Goal: Task Accomplishment & Management: Complete application form

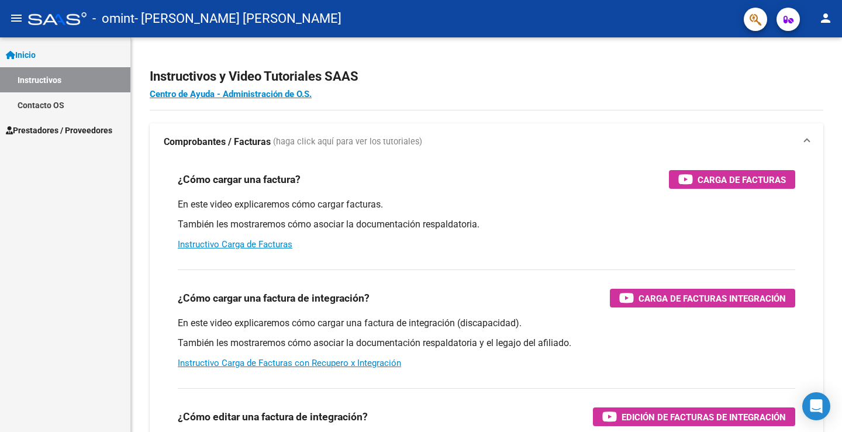
click at [71, 77] on link "Instructivos" at bounding box center [65, 79] width 130 height 25
click at [62, 137] on link "Prestadores / Proveedores" at bounding box center [65, 130] width 130 height 25
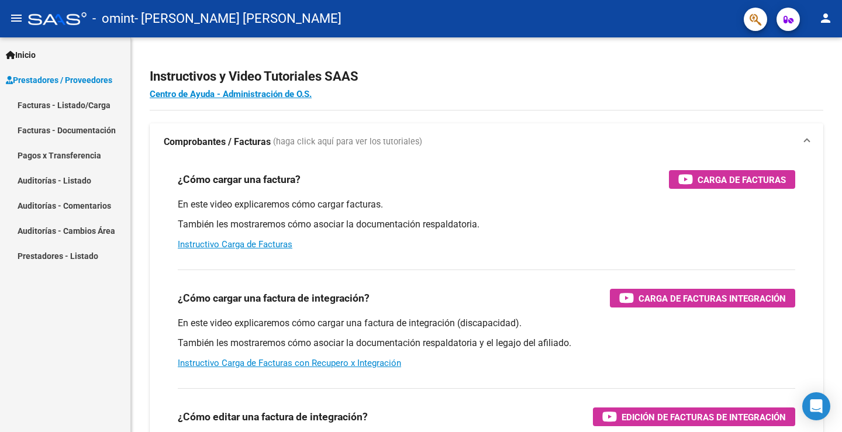
click at [85, 102] on link "Facturas - Listado/Carga" at bounding box center [65, 104] width 130 height 25
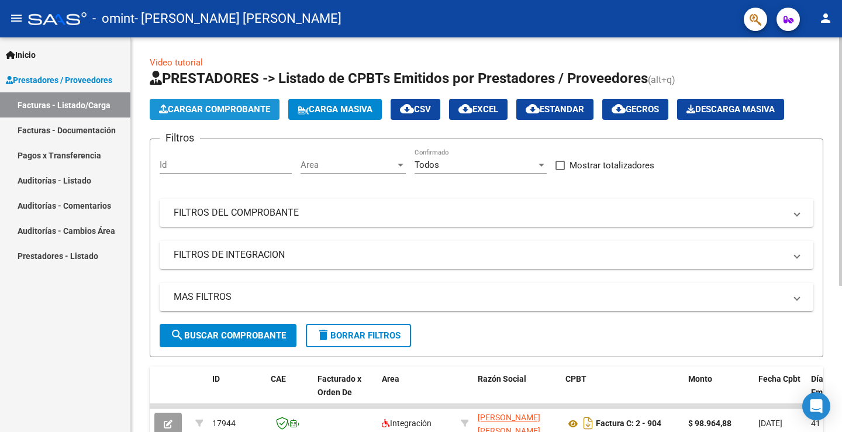
click at [253, 113] on span "Cargar Comprobante" at bounding box center [214, 109] width 111 height 11
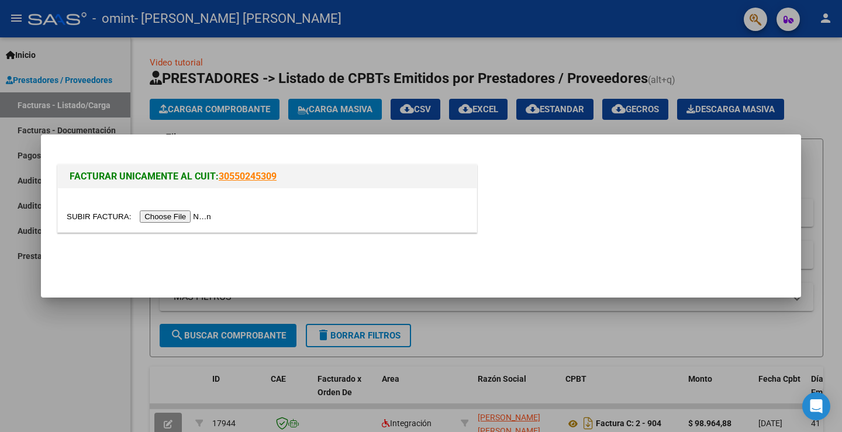
click at [208, 213] on input "file" at bounding box center [141, 216] width 148 height 12
click at [201, 212] on input "file" at bounding box center [141, 216] width 148 height 12
click at [206, 219] on input "file" at bounding box center [141, 216] width 148 height 12
click at [208, 216] on input "file" at bounding box center [141, 216] width 148 height 12
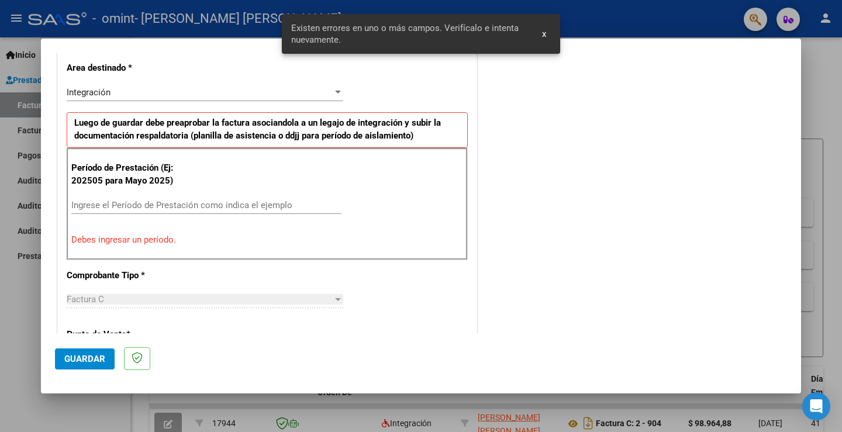
scroll to position [267, 0]
click at [192, 196] on div "Ingrese el Período de Prestación como indica el ejemplo" at bounding box center [206, 205] width 270 height 18
click at [190, 203] on input "Ingrese el Período de Prestación como indica el ejemplo" at bounding box center [206, 204] width 270 height 11
click at [205, 203] on input "Ingrese el Período de Prestación como indica el ejemplo" at bounding box center [206, 204] width 270 height 11
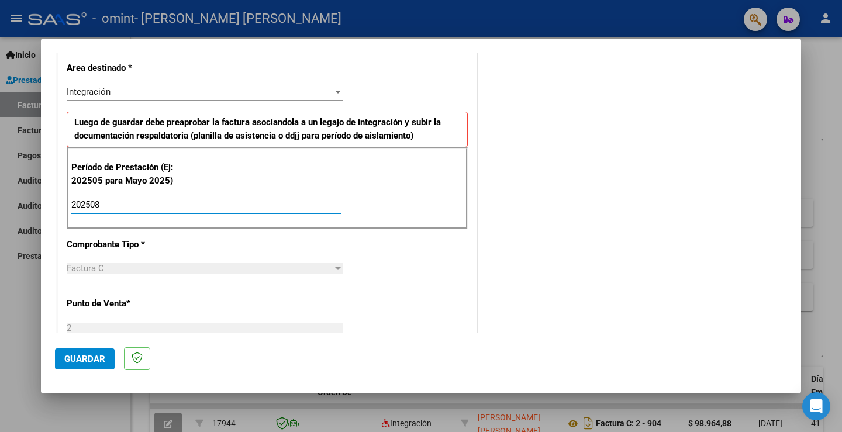
type input "202508"
click at [335, 270] on div at bounding box center [338, 268] width 6 height 3
click at [254, 97] on div "Integración" at bounding box center [200, 92] width 266 height 11
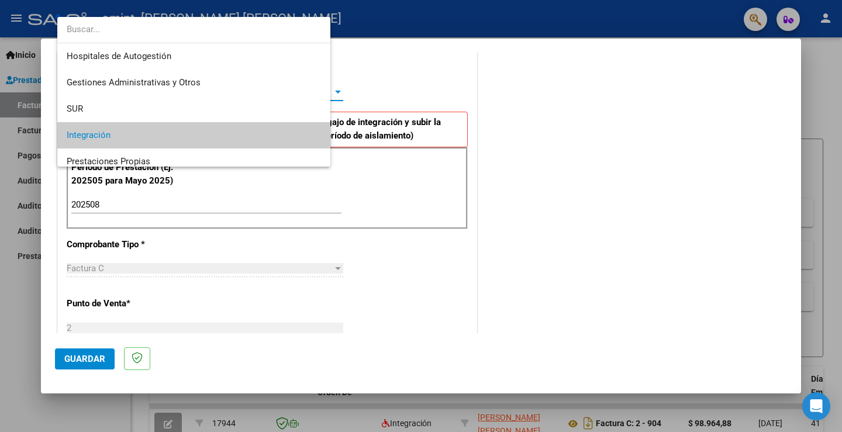
scroll to position [44, 0]
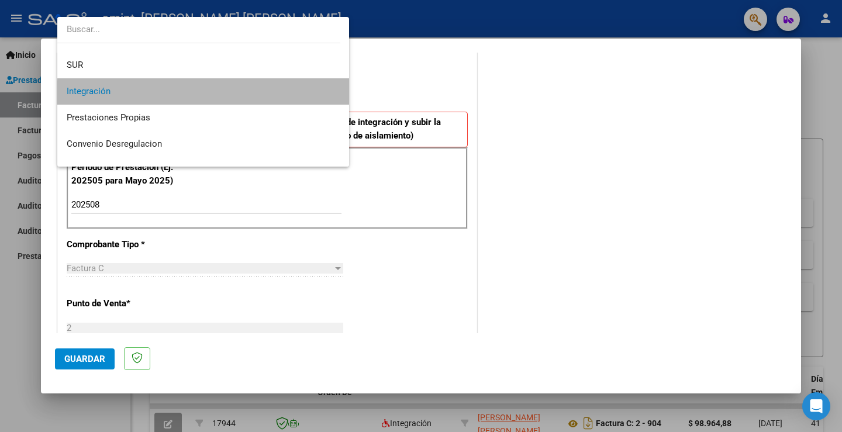
click at [252, 96] on span "Integración" at bounding box center [203, 91] width 273 height 26
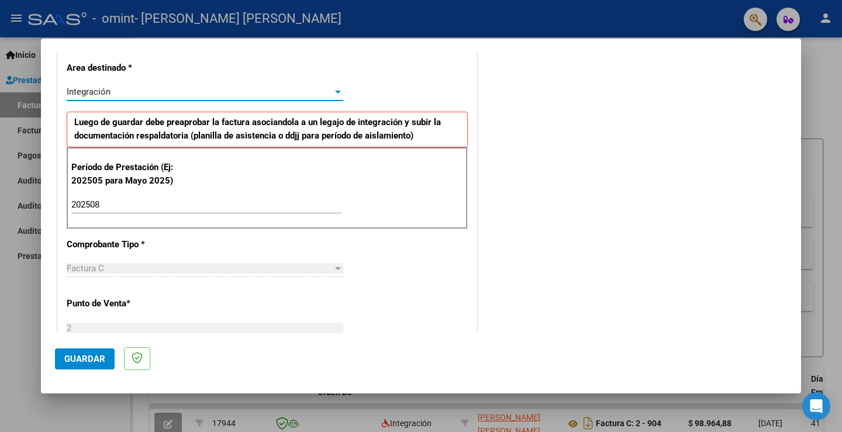
scroll to position [384, 0]
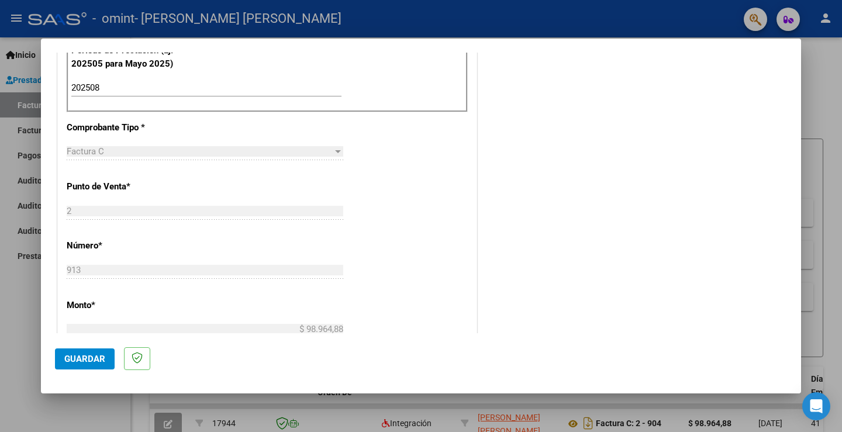
click at [190, 151] on div "Factura C" at bounding box center [200, 151] width 266 height 11
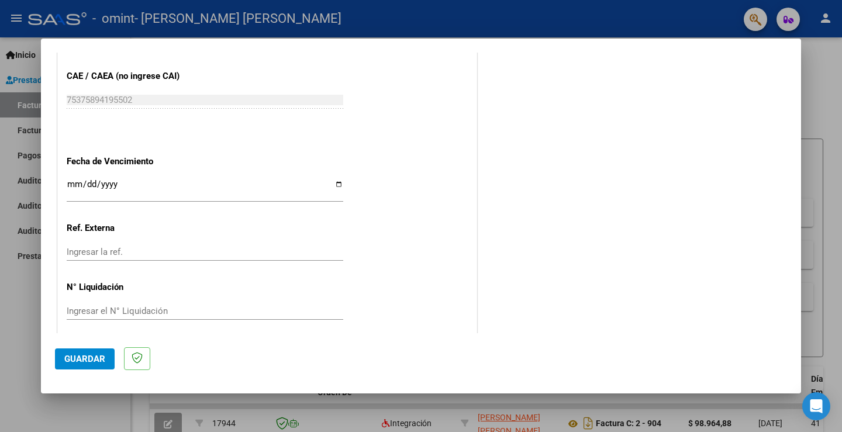
scroll to position [748, 0]
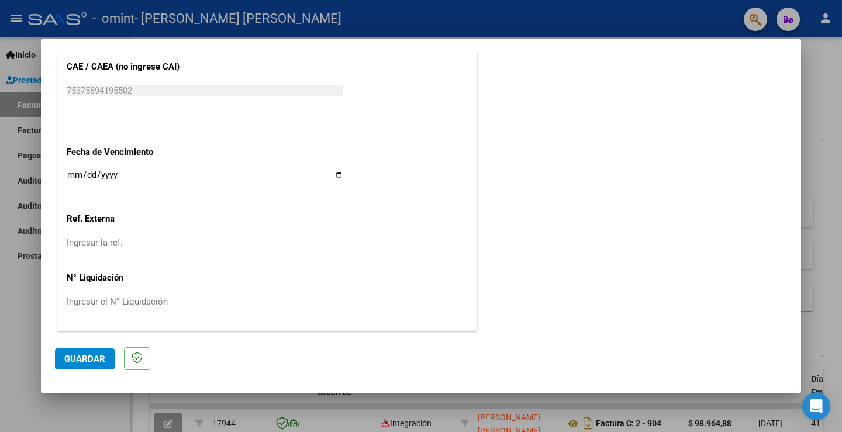
click at [335, 175] on input "Ingresar la fecha" at bounding box center [205, 179] width 277 height 19
type input "[DATE]"
click at [135, 365] on p at bounding box center [137, 358] width 26 height 23
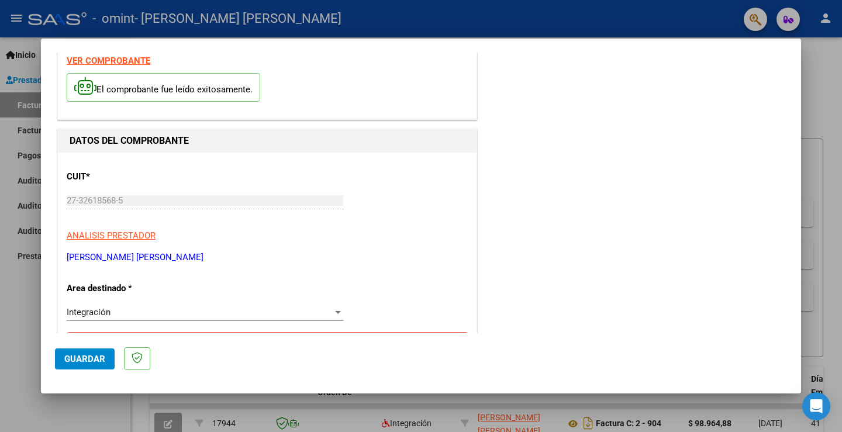
scroll to position [0, 0]
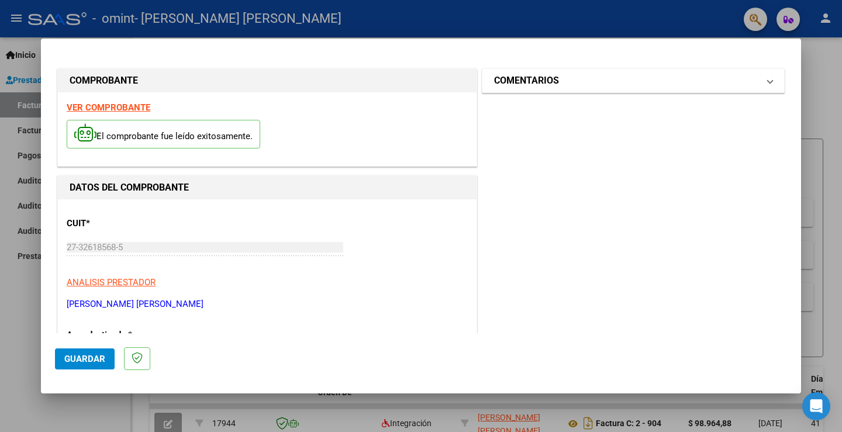
click at [569, 81] on mat-panel-title "COMENTARIOS" at bounding box center [626, 81] width 264 height 14
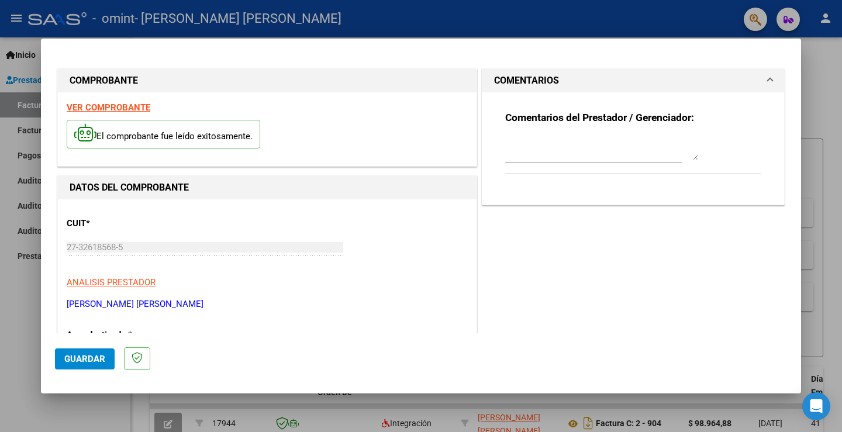
click at [571, 81] on mat-panel-title "COMENTARIOS" at bounding box center [626, 81] width 264 height 14
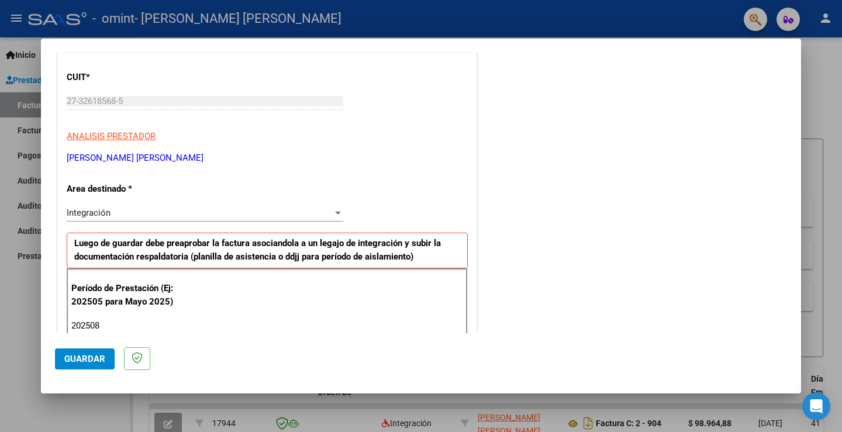
scroll to position [234, 0]
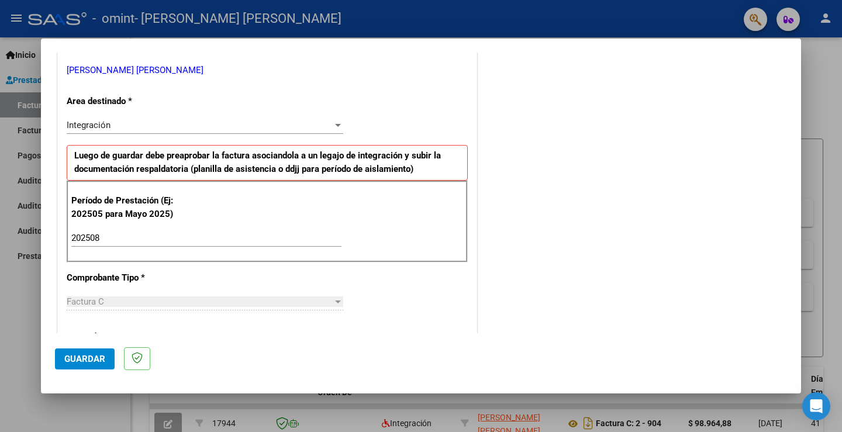
click at [112, 364] on button "Guardar" at bounding box center [85, 358] width 60 height 21
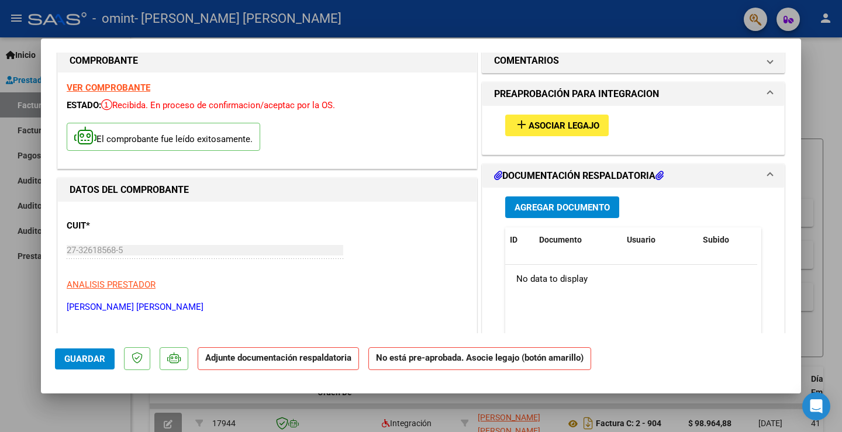
scroll to position [0, 0]
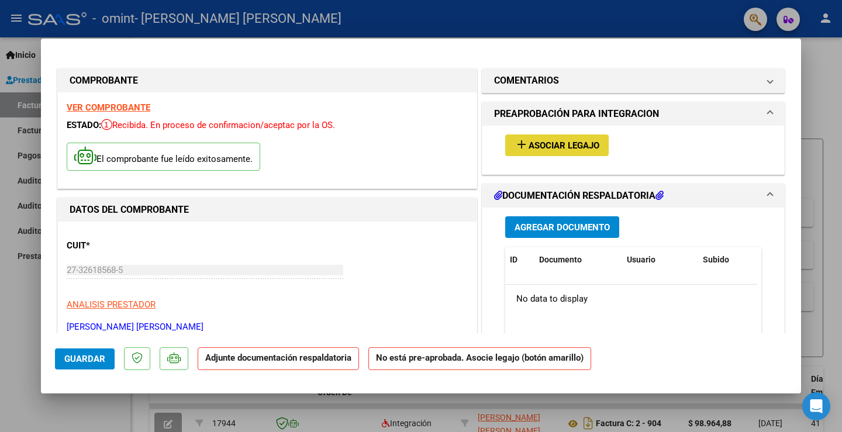
click at [594, 143] on span "Asociar Legajo" at bounding box center [564, 145] width 71 height 11
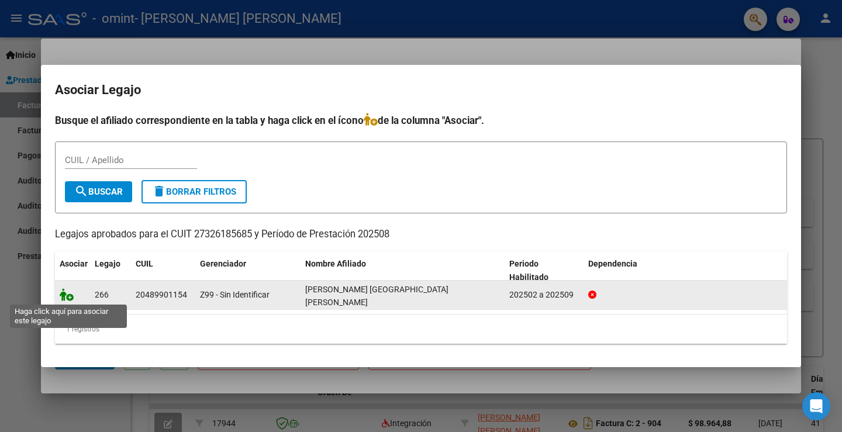
click at [71, 296] on icon at bounding box center [67, 294] width 14 height 13
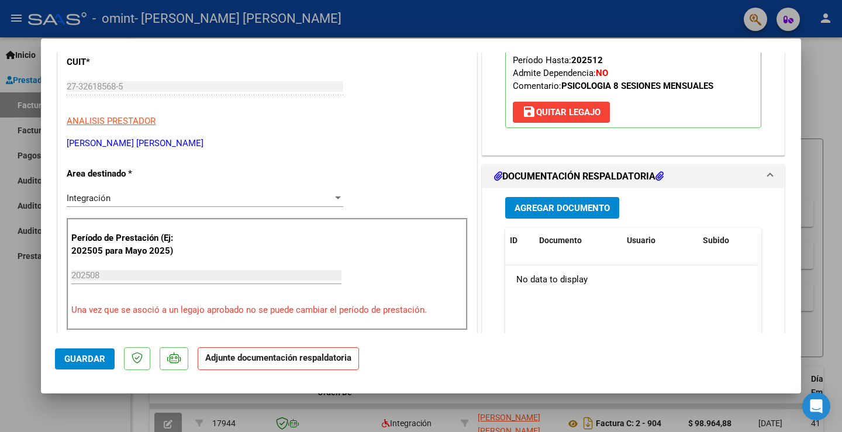
scroll to position [186, 0]
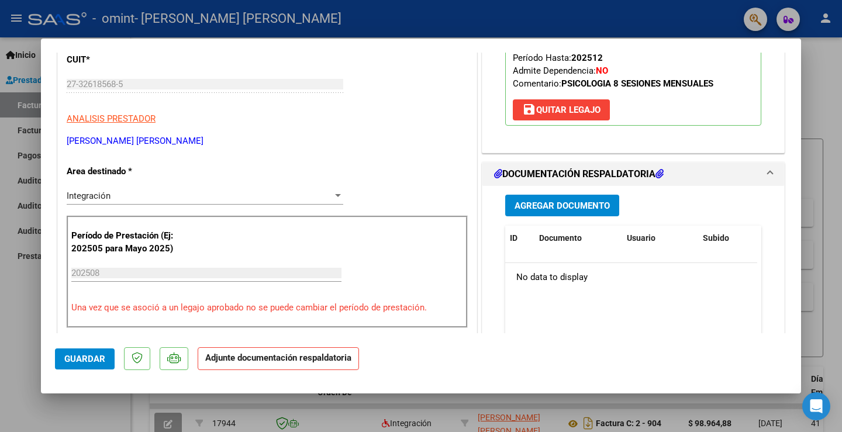
click at [571, 209] on span "Agregar Documento" at bounding box center [562, 206] width 95 height 11
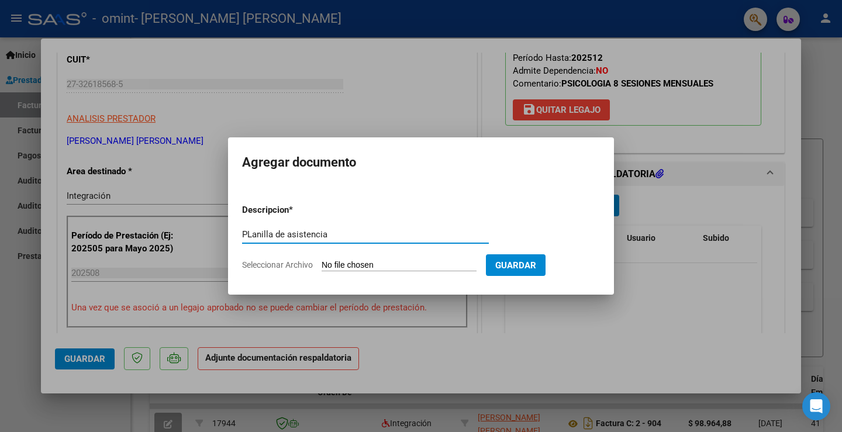
type input "PLanilla de asistencia"
click at [357, 268] on input "Seleccionar Archivo" at bounding box center [399, 265] width 155 height 11
type input "C:\fakepath\Plan. Asist. [PERSON_NAME]. PSICOLOGÍA. [DATE].pdf"
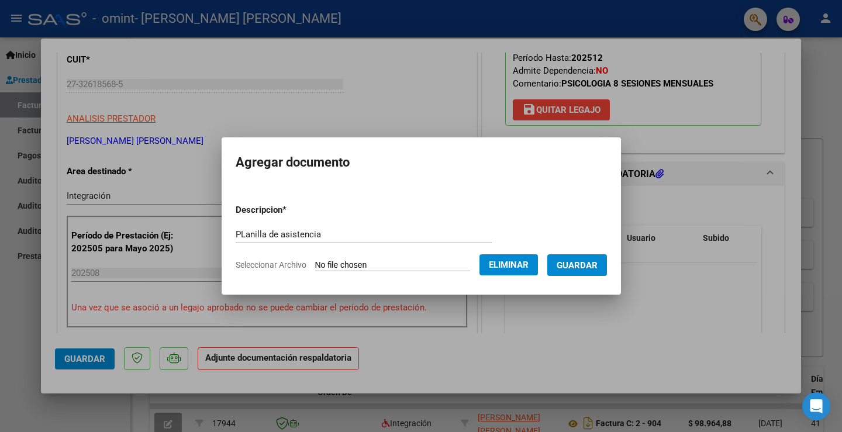
click at [591, 266] on span "Guardar" at bounding box center [577, 265] width 41 height 11
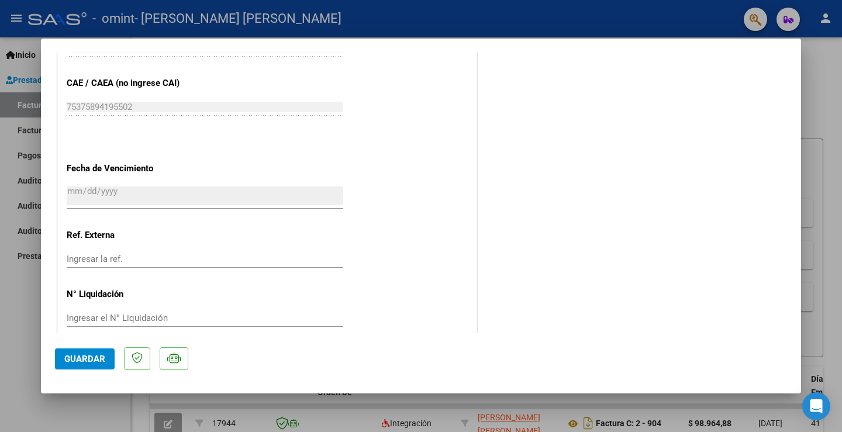
scroll to position [766, 0]
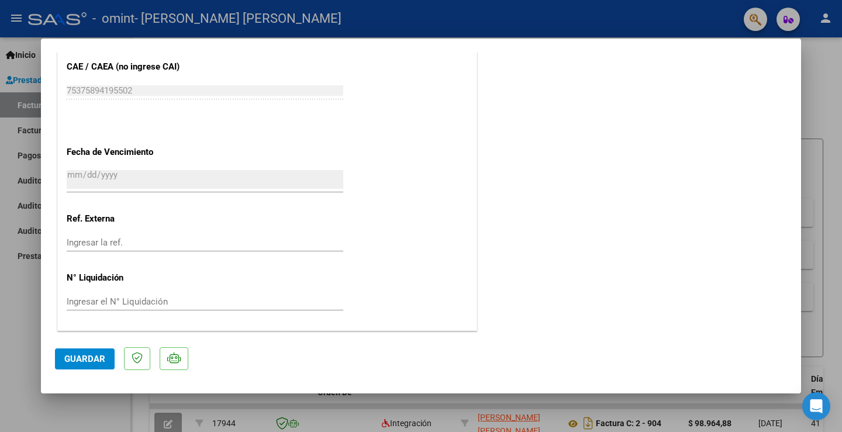
click at [87, 358] on span "Guardar" at bounding box center [84, 359] width 41 height 11
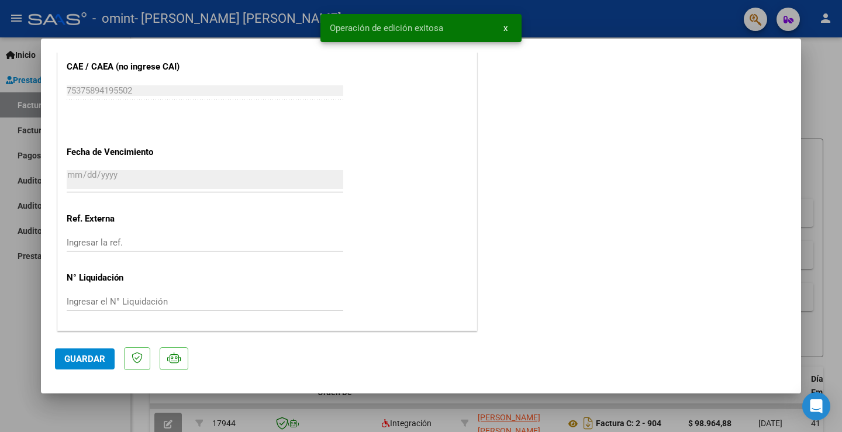
click at [85, 362] on span "Guardar" at bounding box center [84, 359] width 41 height 11
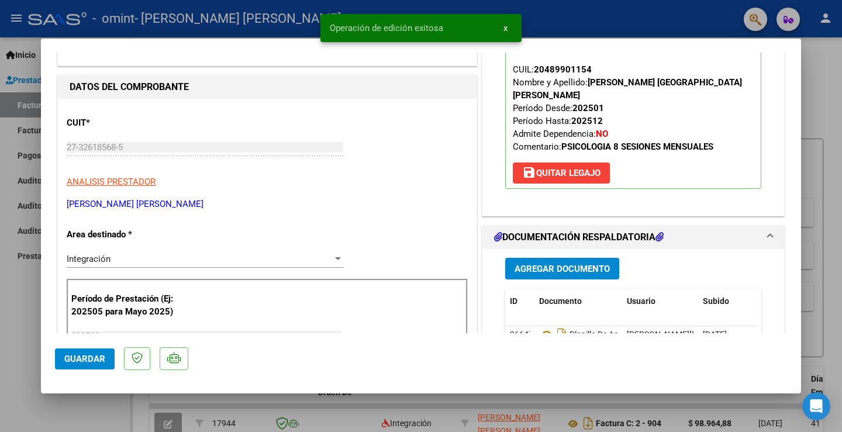
scroll to position [0, 0]
